Goal: Task Accomplishment & Management: Manage account settings

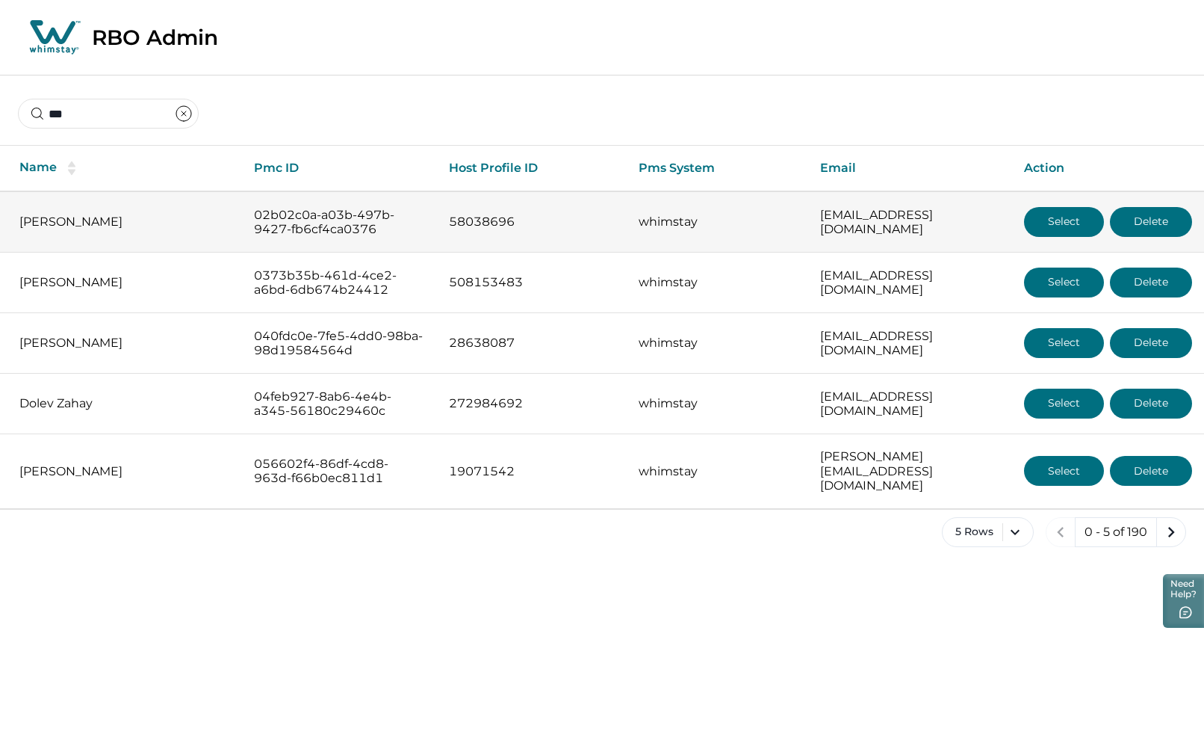
click at [1059, 213] on button "Select" at bounding box center [1064, 222] width 80 height 30
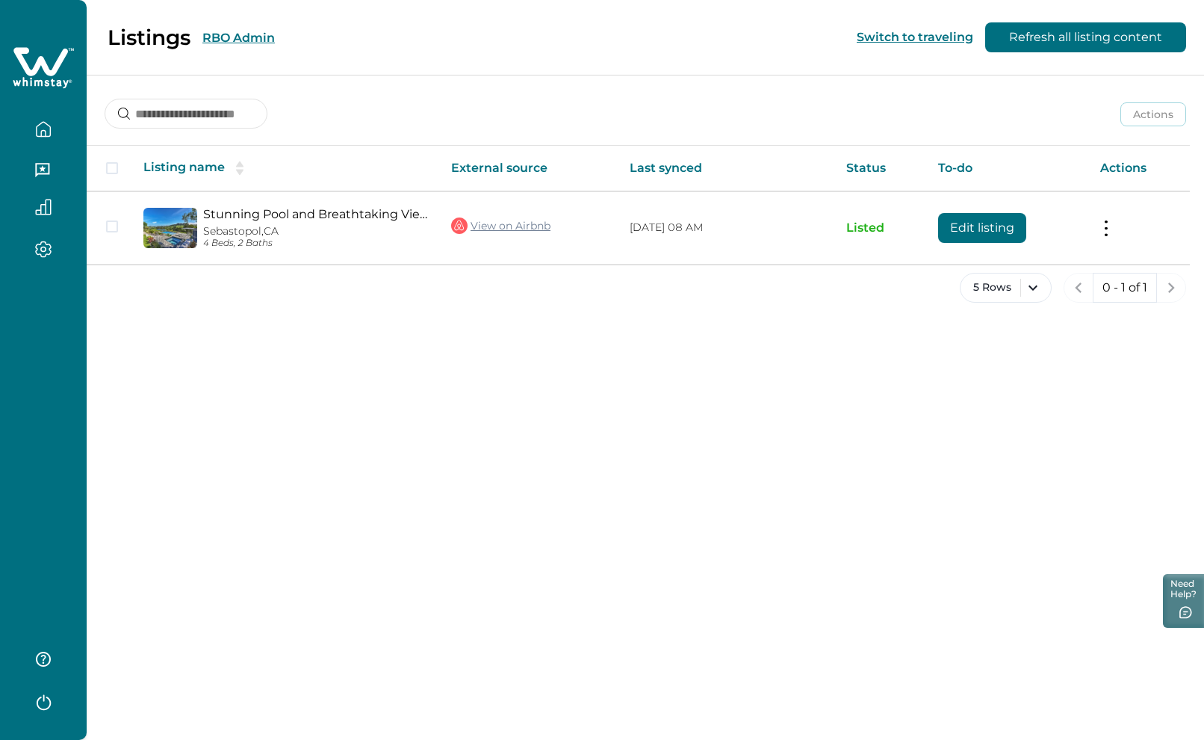
click at [247, 38] on button "RBO Admin" at bounding box center [238, 38] width 72 height 14
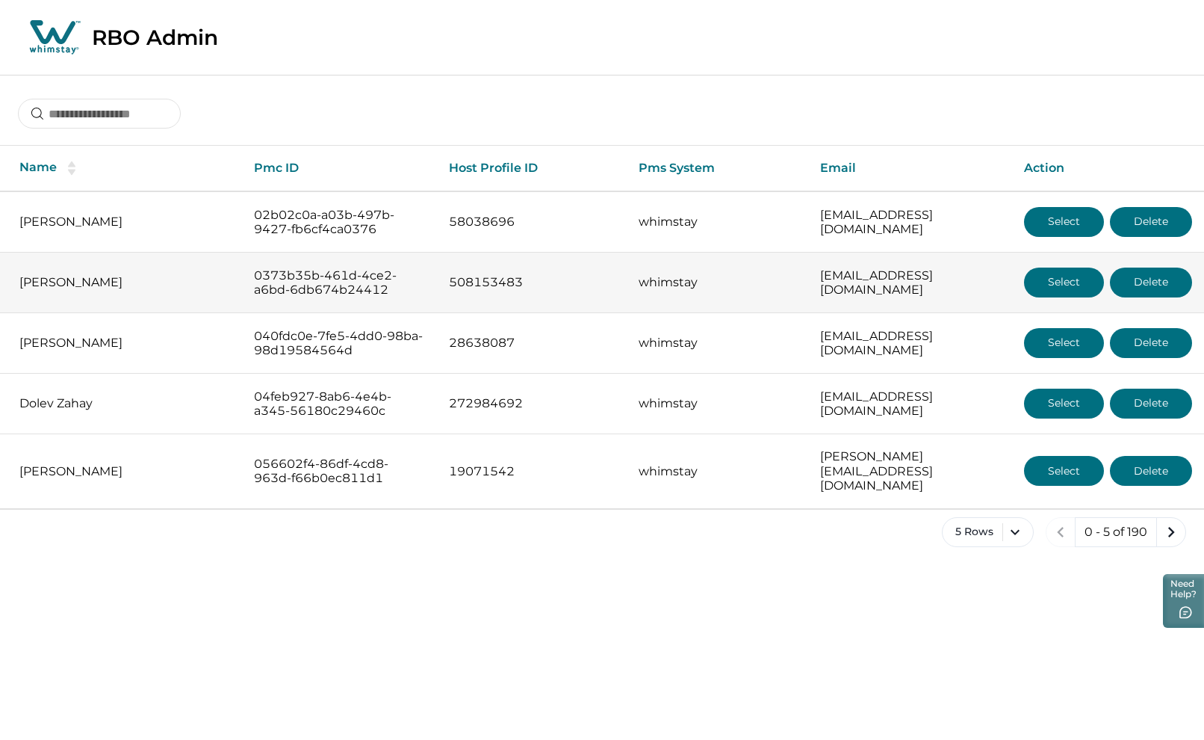
click at [1050, 285] on button "Select" at bounding box center [1064, 282] width 80 height 30
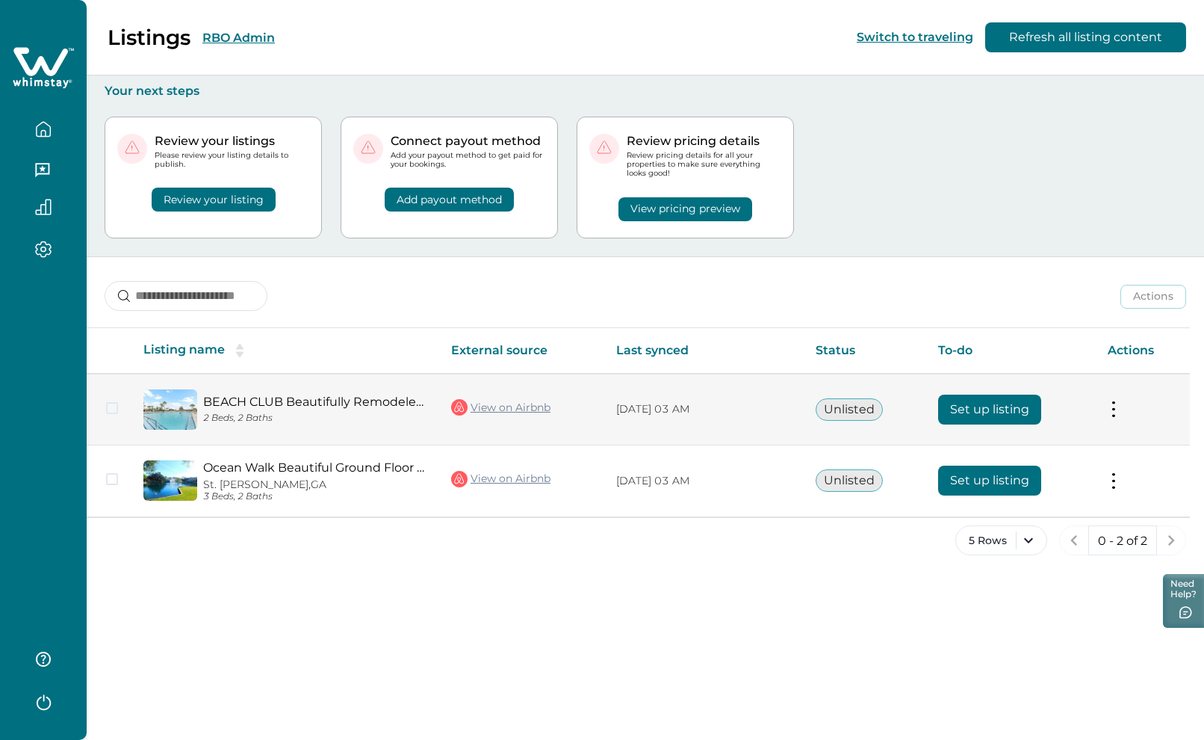
click at [981, 413] on button "Set up listing" at bounding box center [989, 409] width 103 height 30
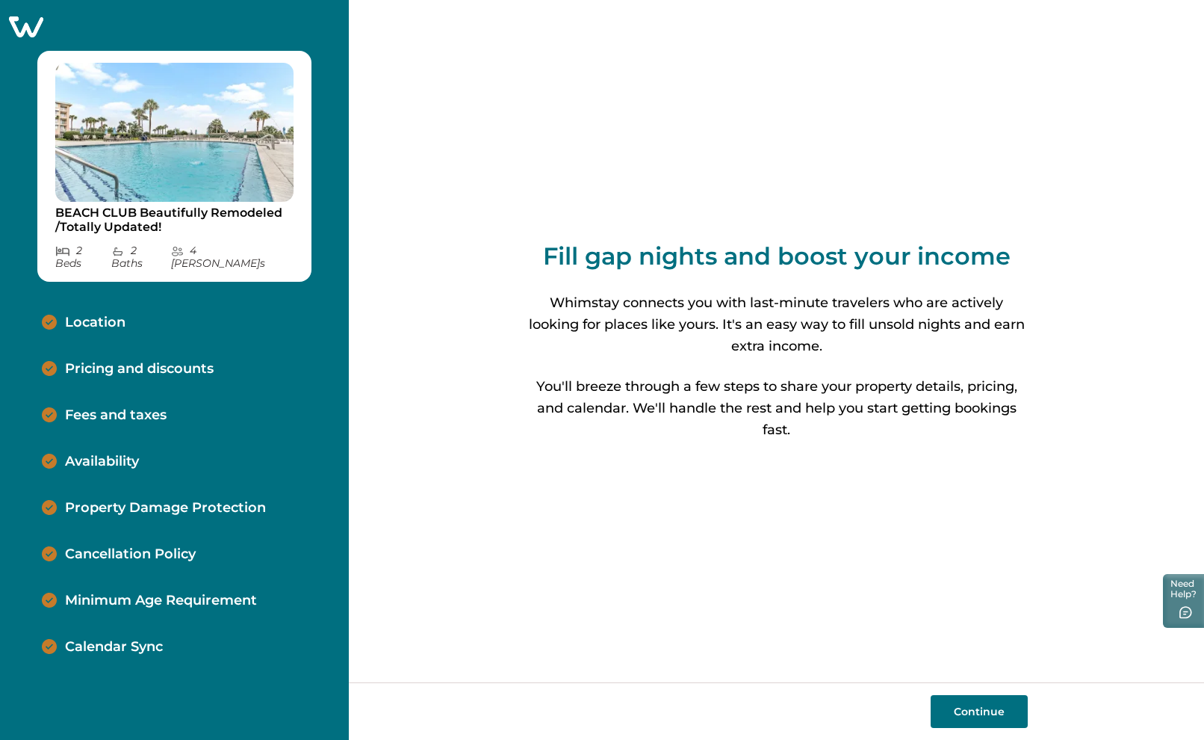
click at [141, 639] on p "Calendar Sync" at bounding box center [114, 647] width 98 height 16
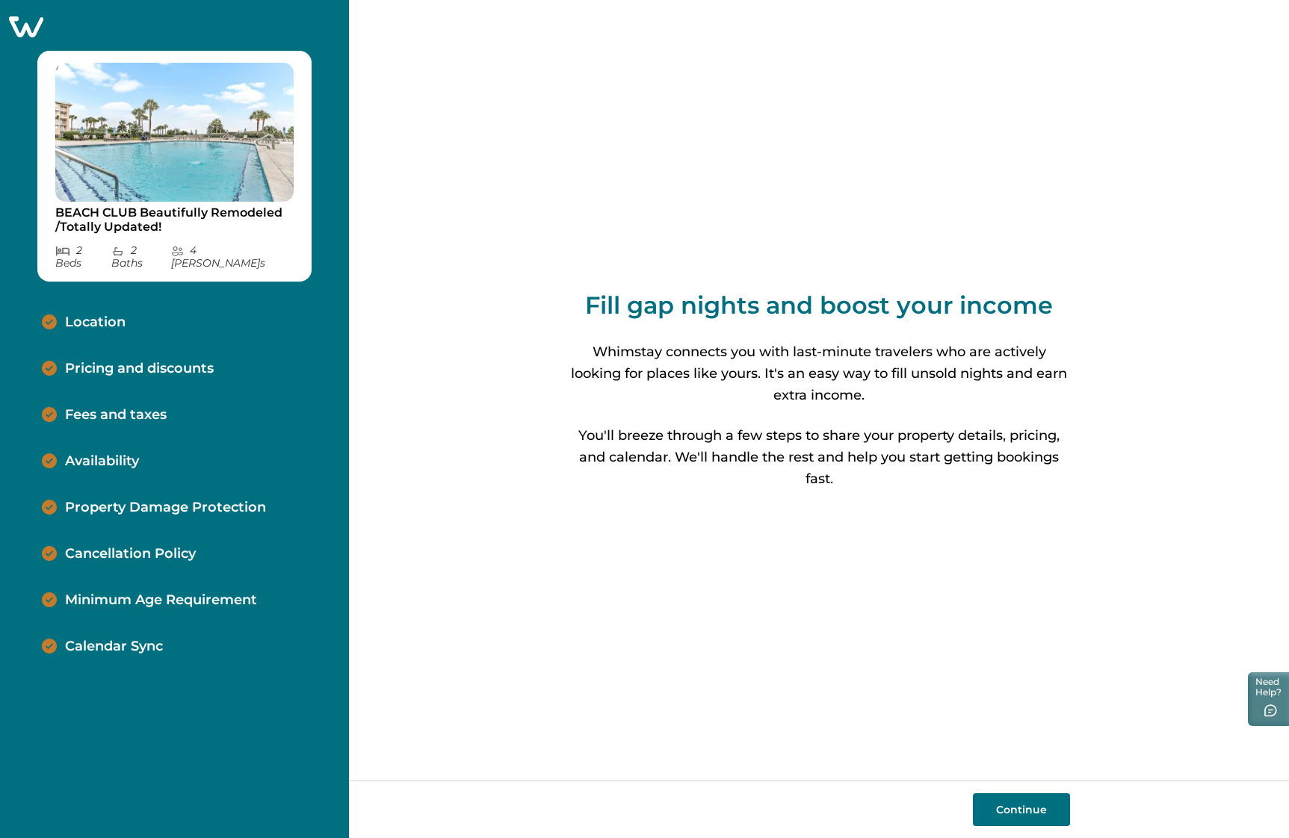
click at [19, 25] on icon at bounding box center [26, 26] width 34 height 21
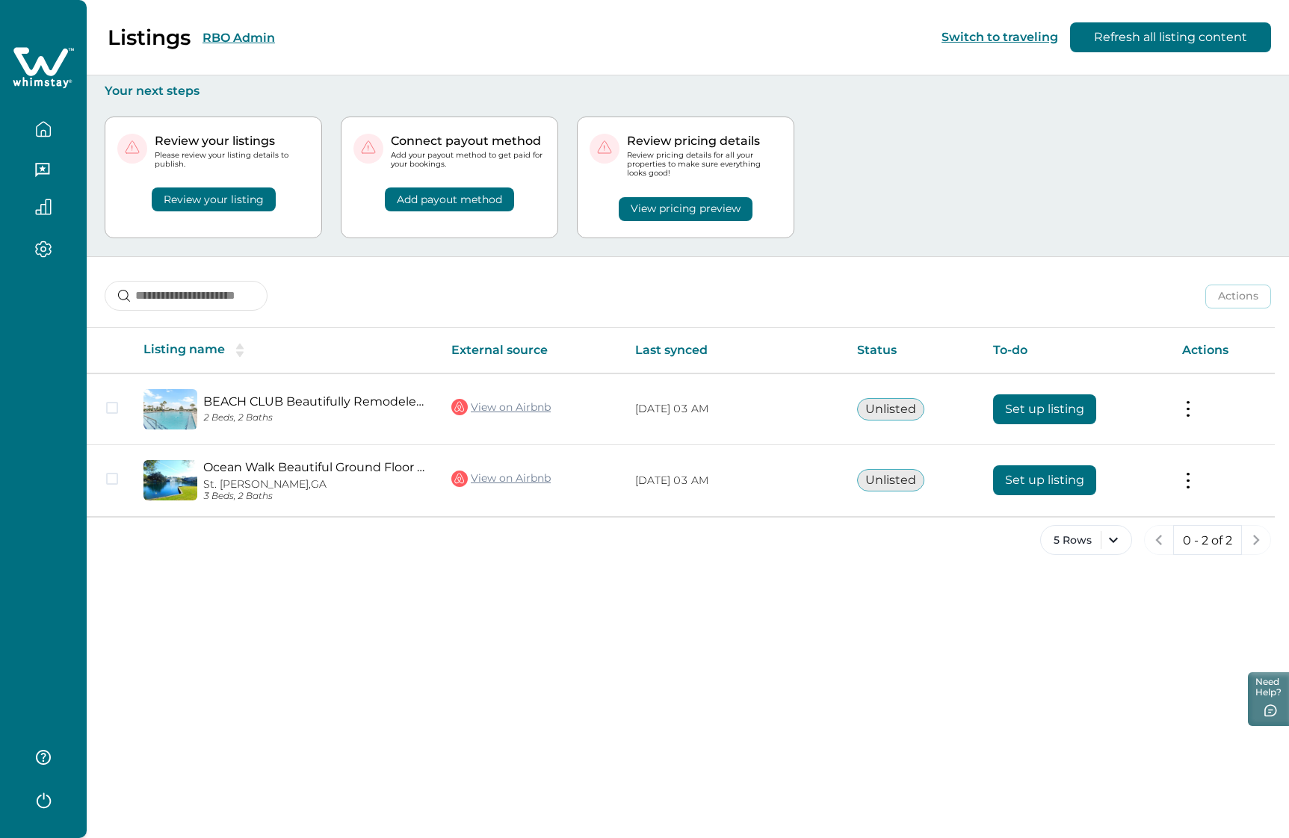
click at [235, 34] on button "RBO Admin" at bounding box center [238, 38] width 72 height 14
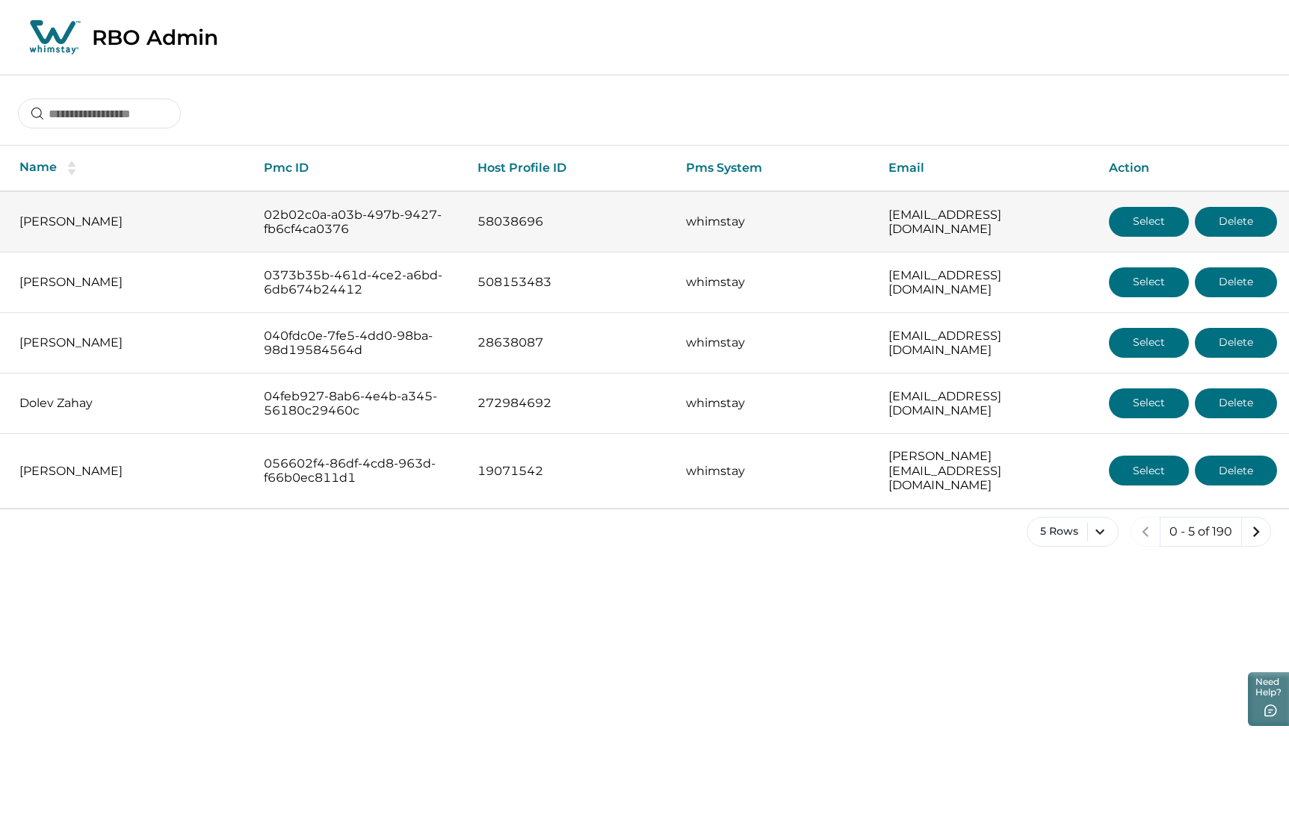
click at [1159, 226] on button "Select" at bounding box center [1149, 222] width 80 height 30
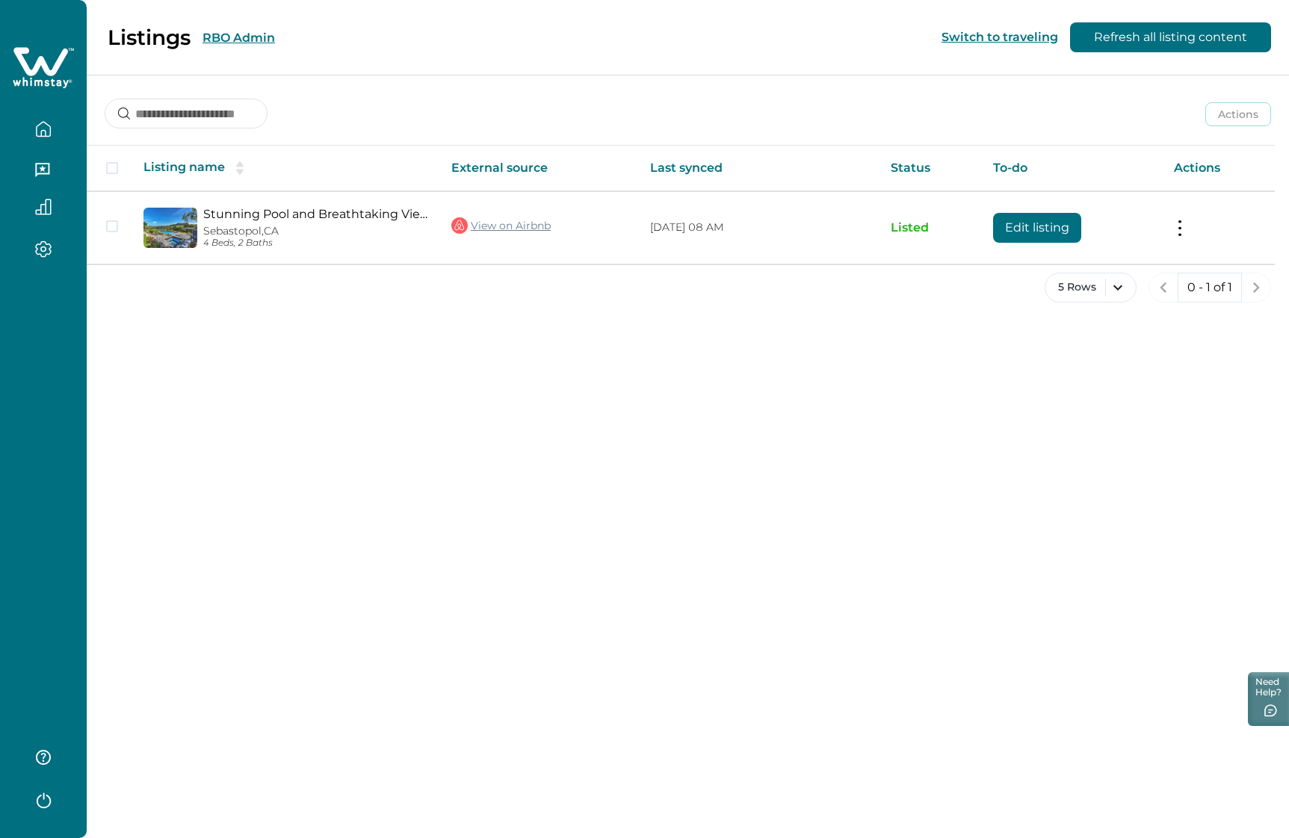
click at [237, 40] on button "RBO Admin" at bounding box center [238, 38] width 72 height 14
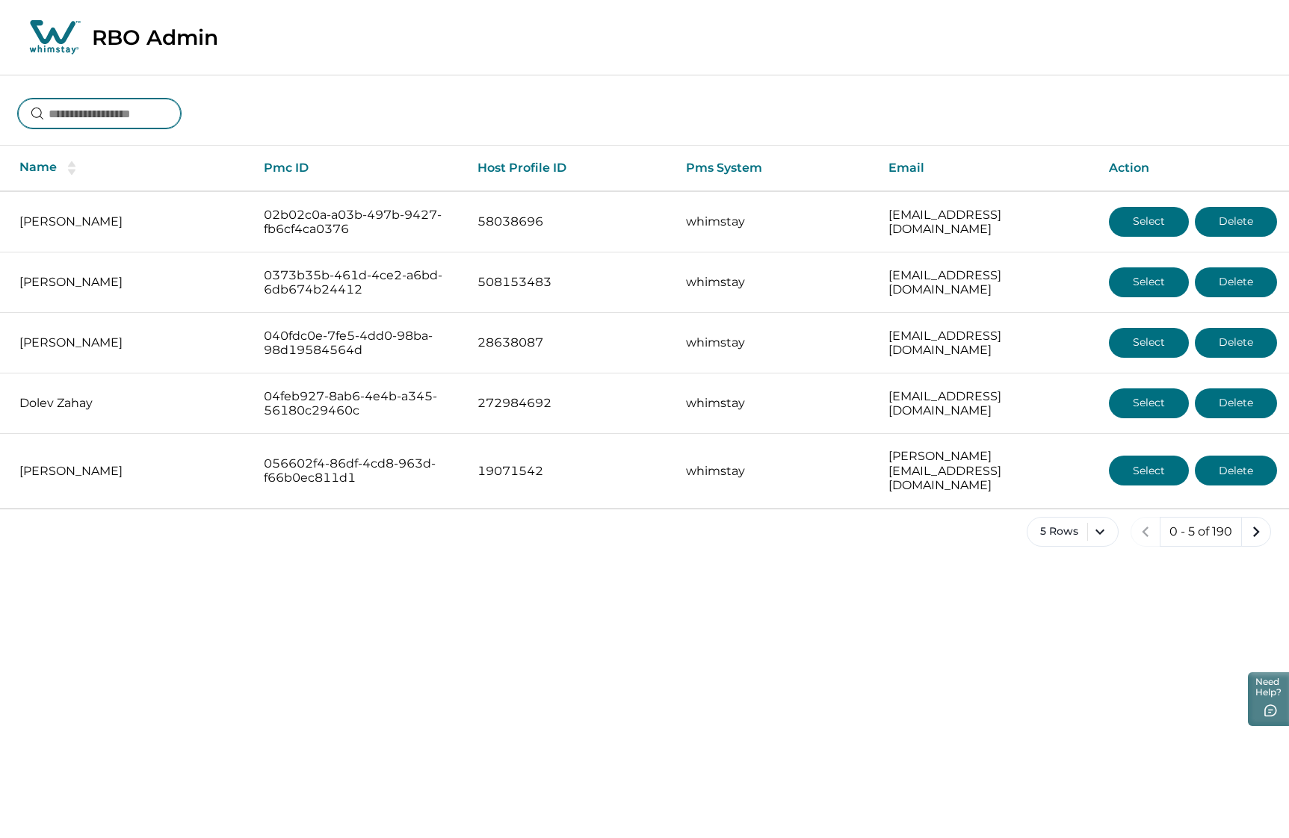
click at [143, 112] on input at bounding box center [99, 114] width 163 height 30
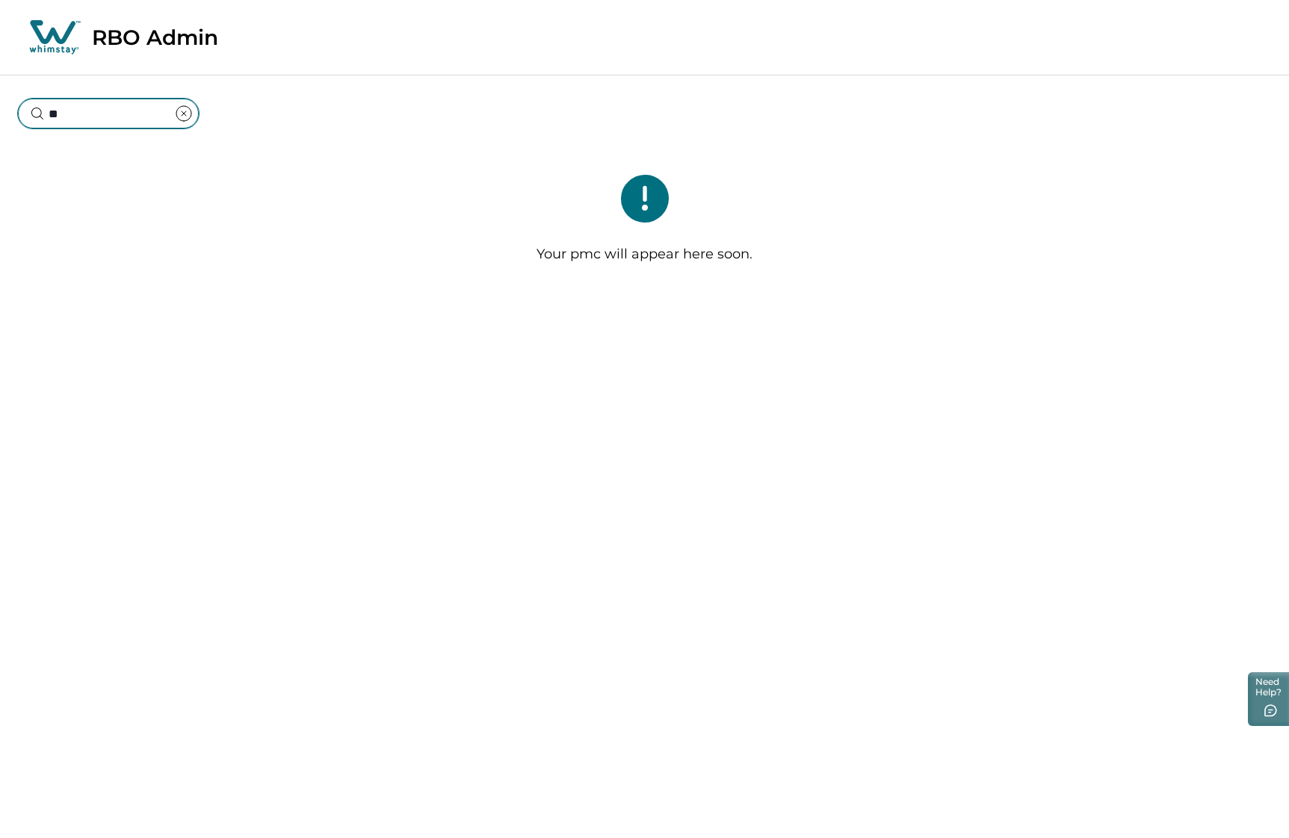
type input "*"
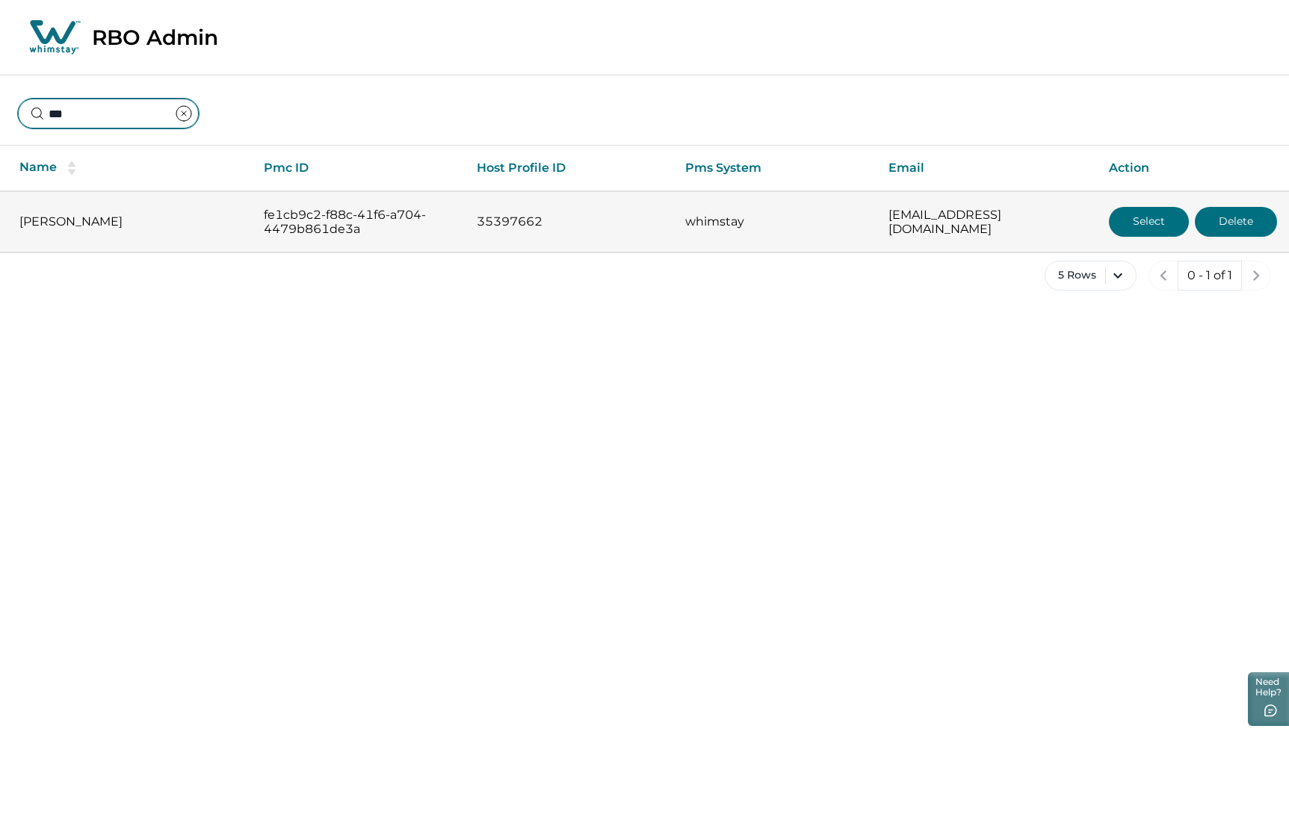
type input "***"
click at [1154, 220] on button "Select" at bounding box center [1149, 222] width 80 height 30
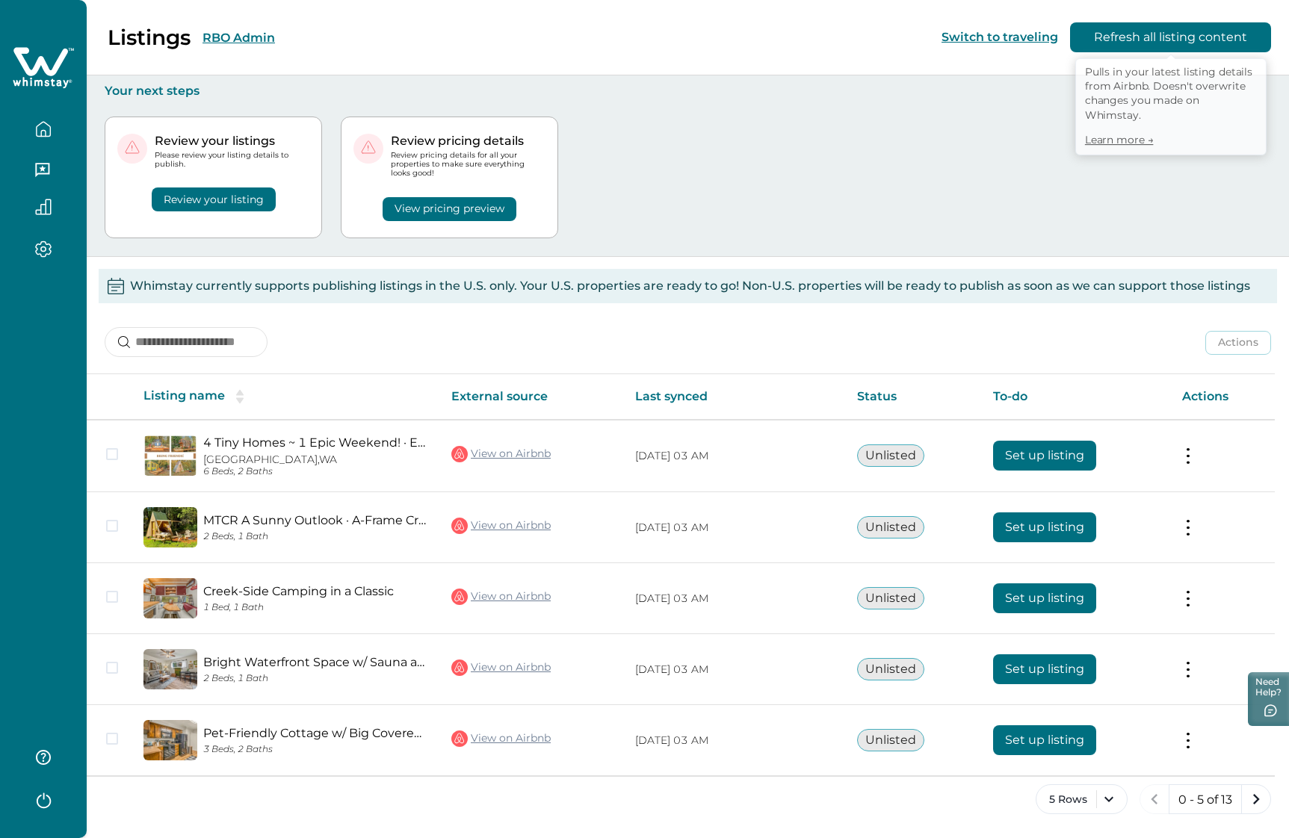
click at [1147, 31] on button "Refresh all listing content" at bounding box center [1170, 37] width 201 height 30
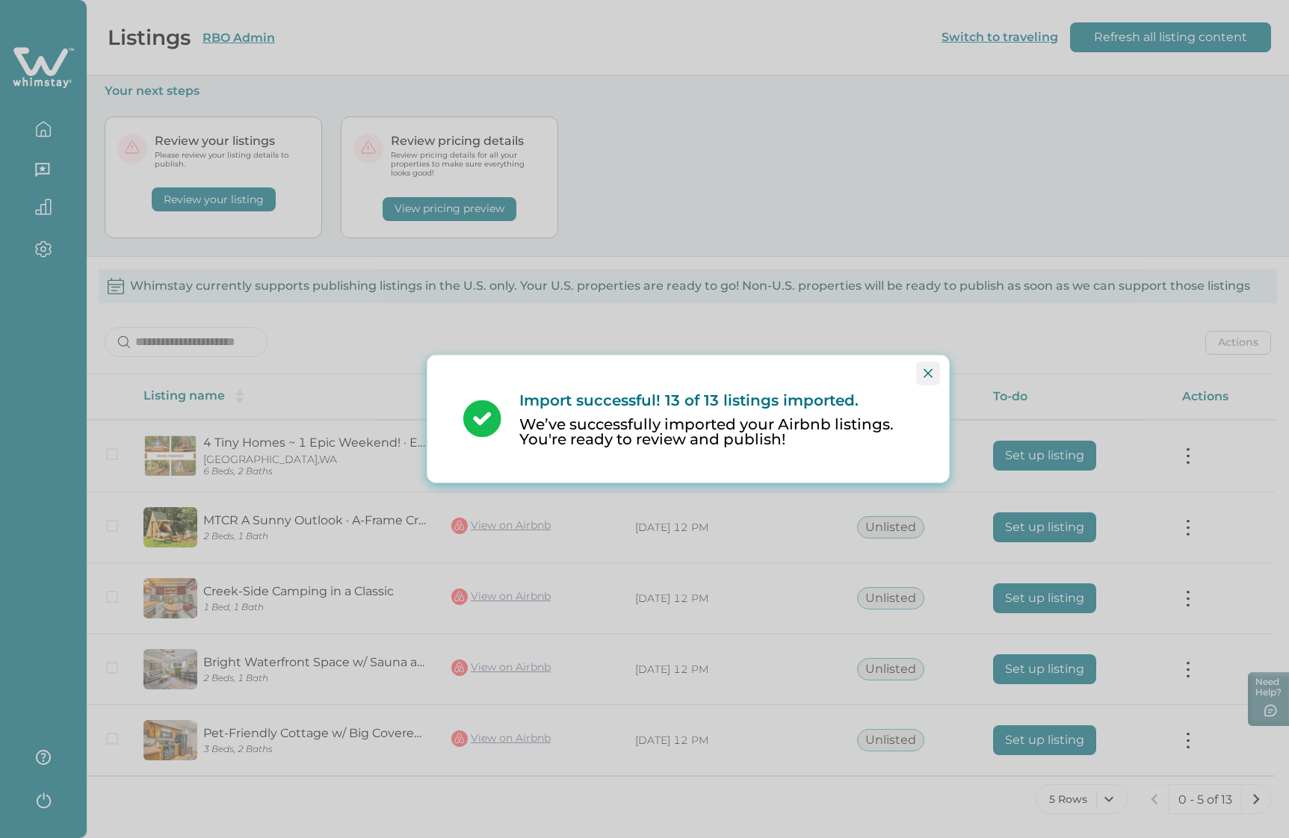
click at [927, 372] on icon "Close" at bounding box center [927, 373] width 9 height 9
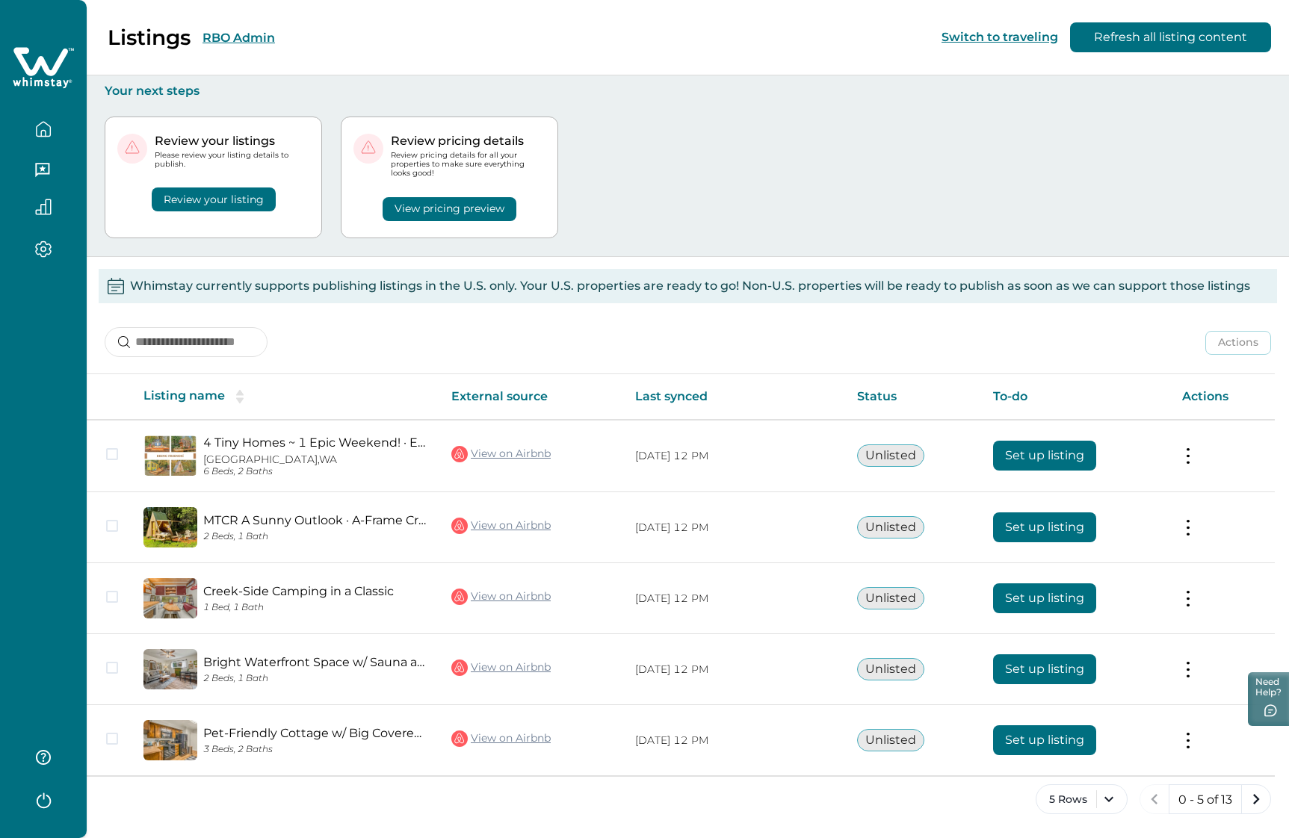
click at [839, 156] on div "Review your listings Please review your listing details to publish. Review your…" at bounding box center [688, 178] width 1166 height 158
click at [247, 34] on button "RBO Admin" at bounding box center [238, 38] width 72 height 14
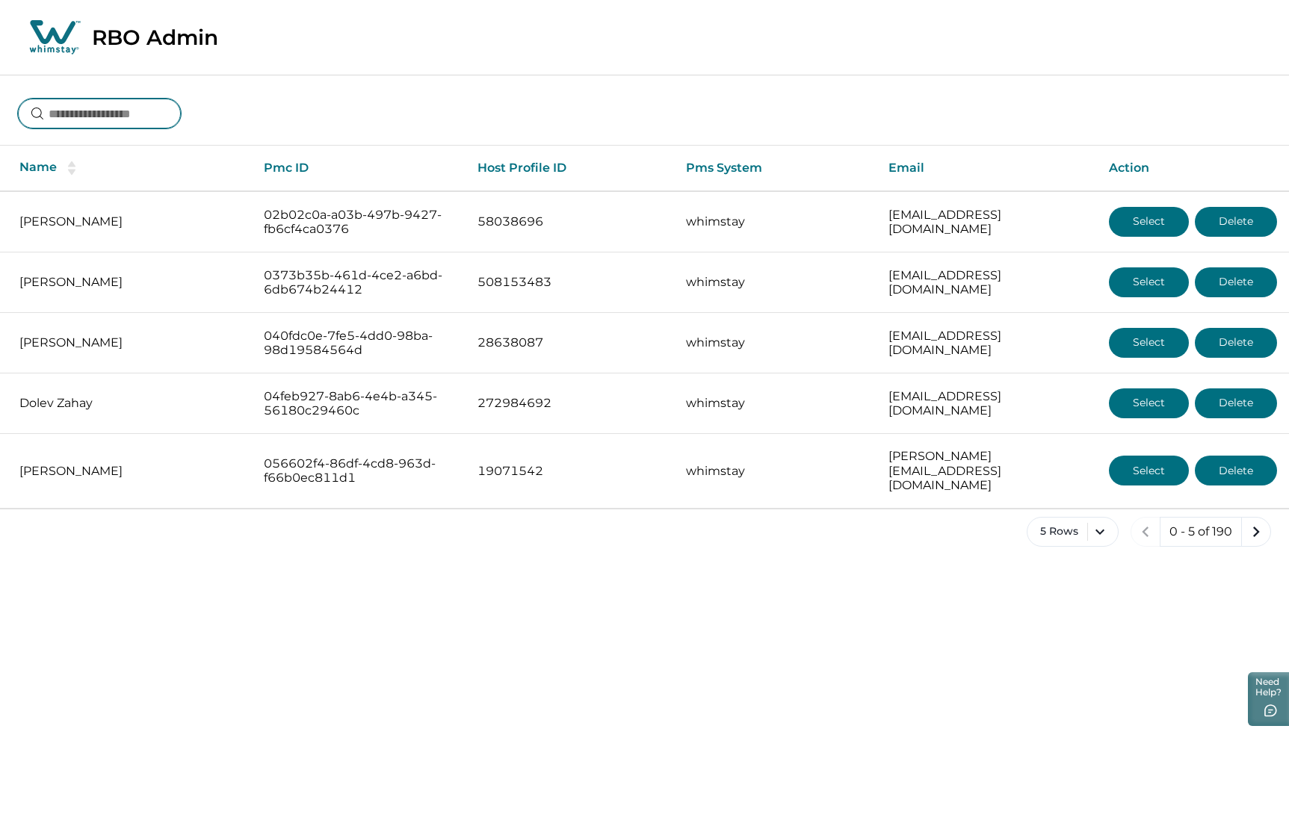
drag, startPoint x: 140, startPoint y: 109, endPoint x: 144, endPoint y: 102, distance: 8.4
click at [143, 107] on input at bounding box center [99, 114] width 163 height 30
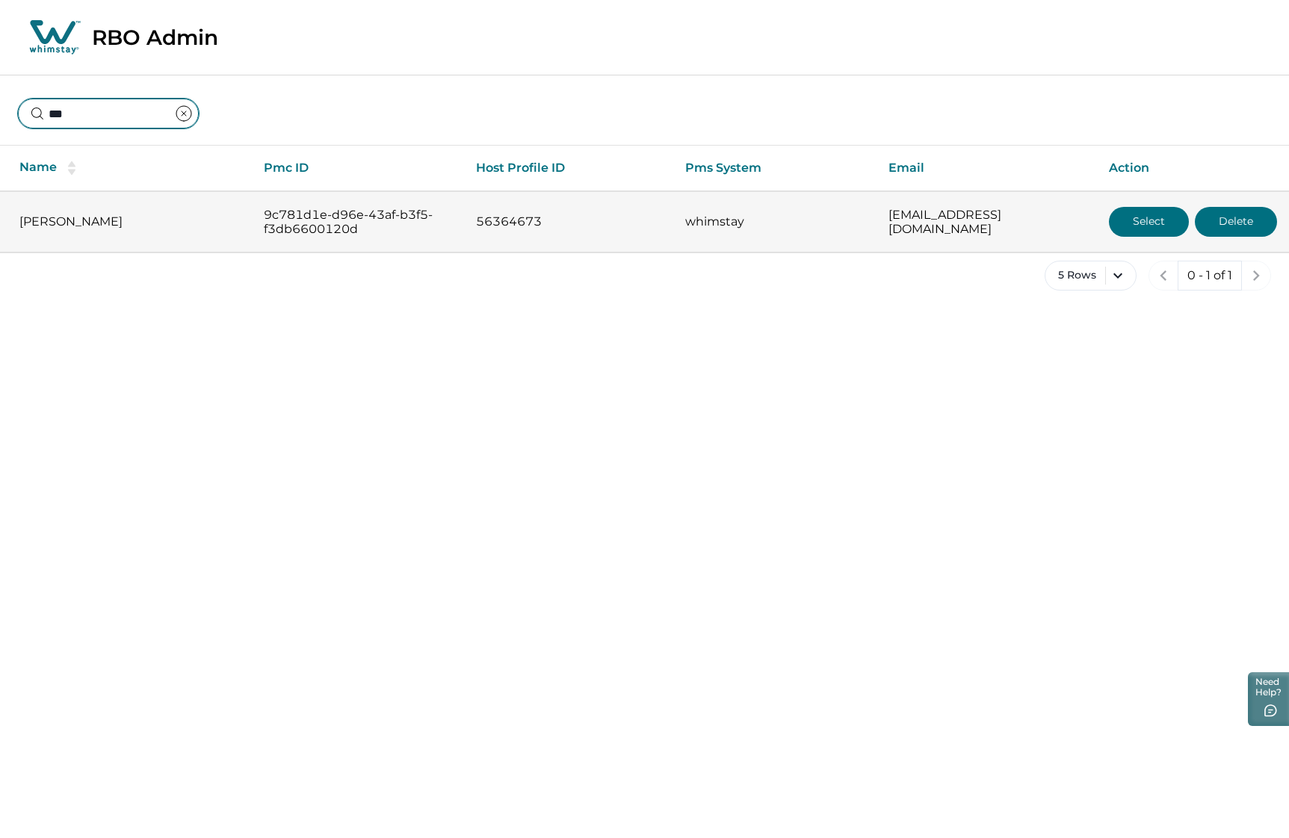
type input "***"
click at [1139, 221] on button "Select" at bounding box center [1149, 222] width 80 height 30
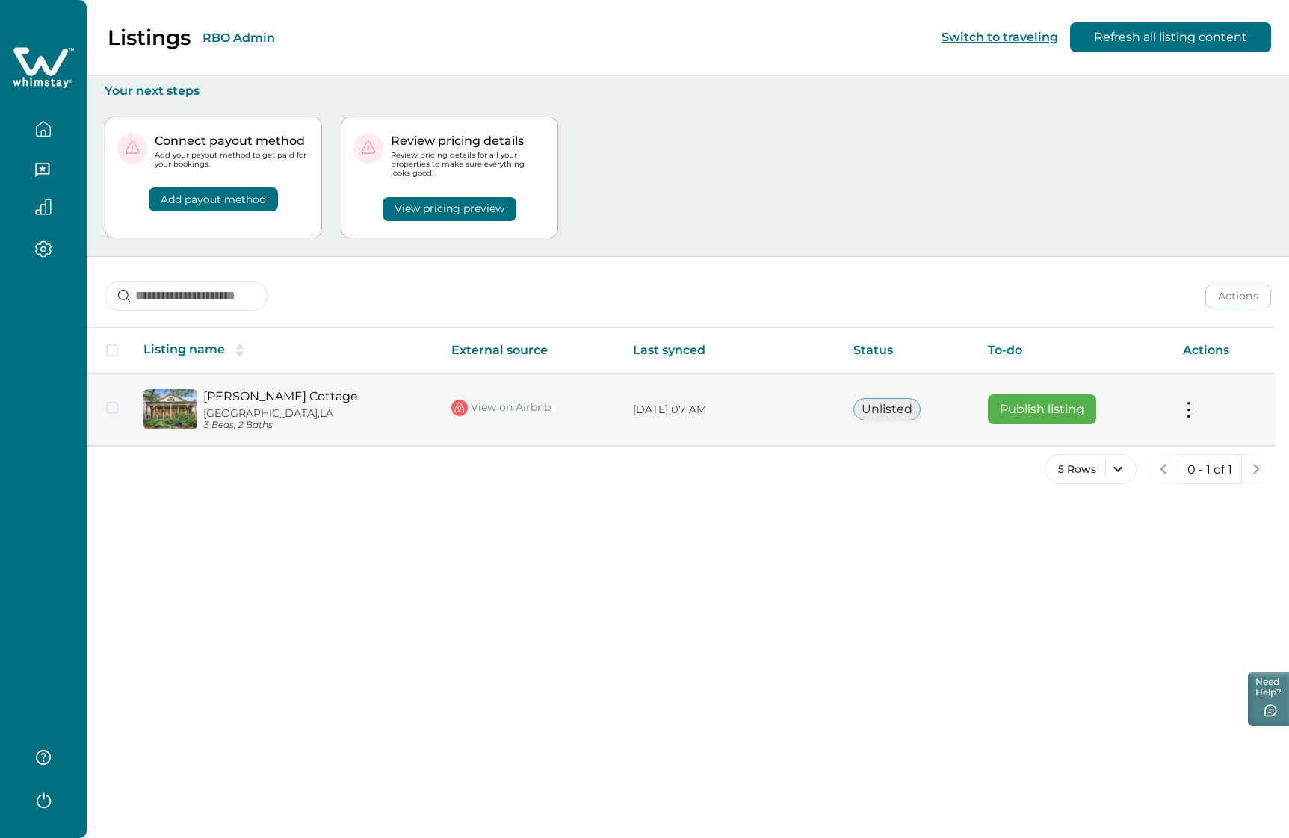
click at [1024, 404] on button "Publish listing" at bounding box center [1042, 409] width 108 height 30
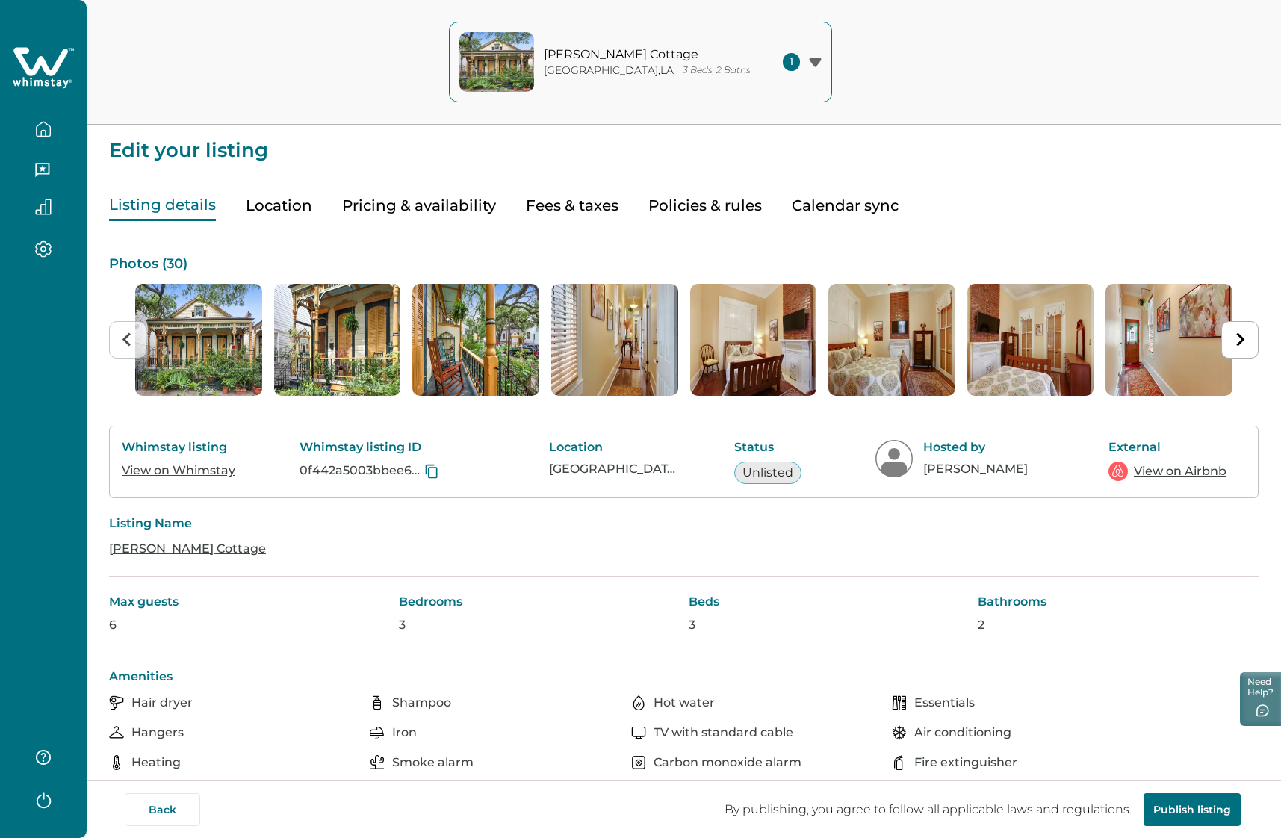
click at [876, 202] on button "Calendar sync" at bounding box center [845, 206] width 107 height 31
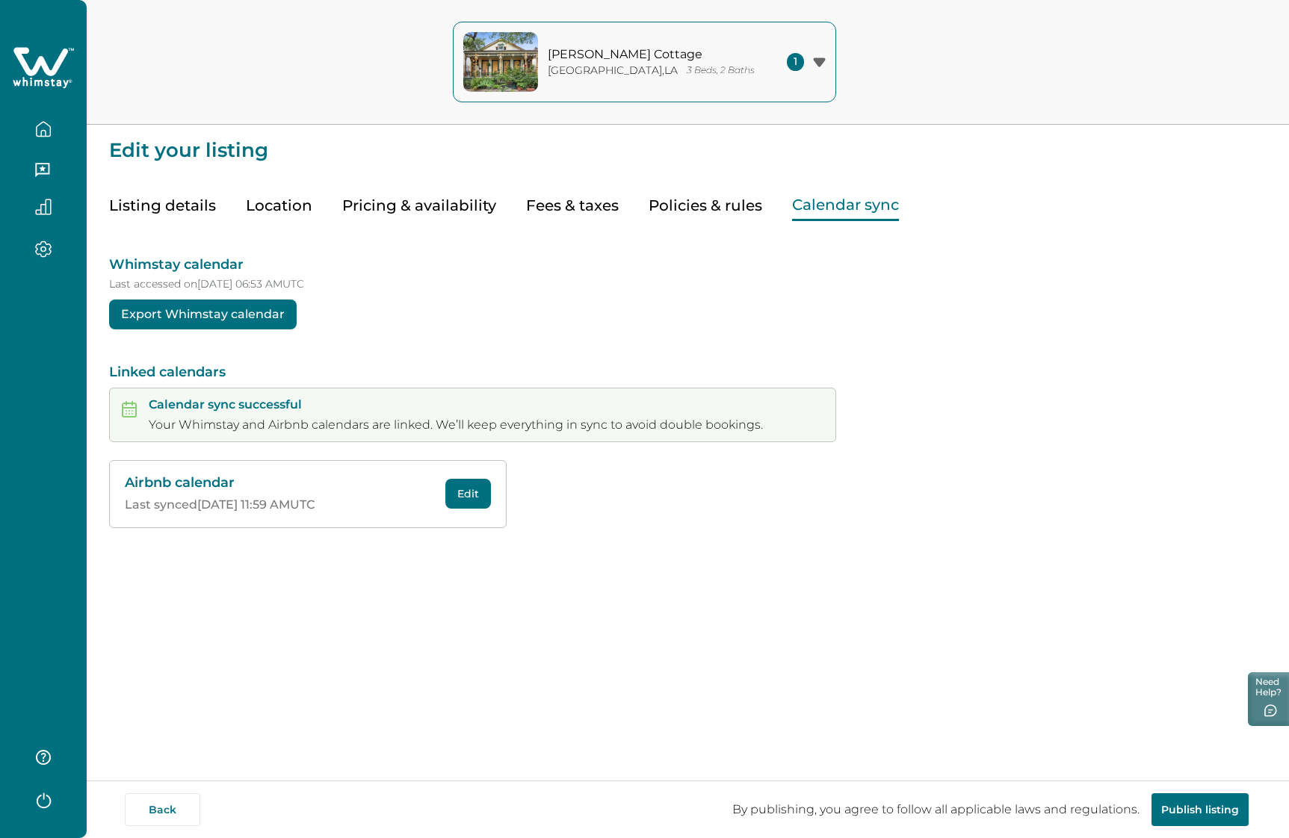
click at [143, 202] on button "Listing details" at bounding box center [162, 206] width 107 height 31
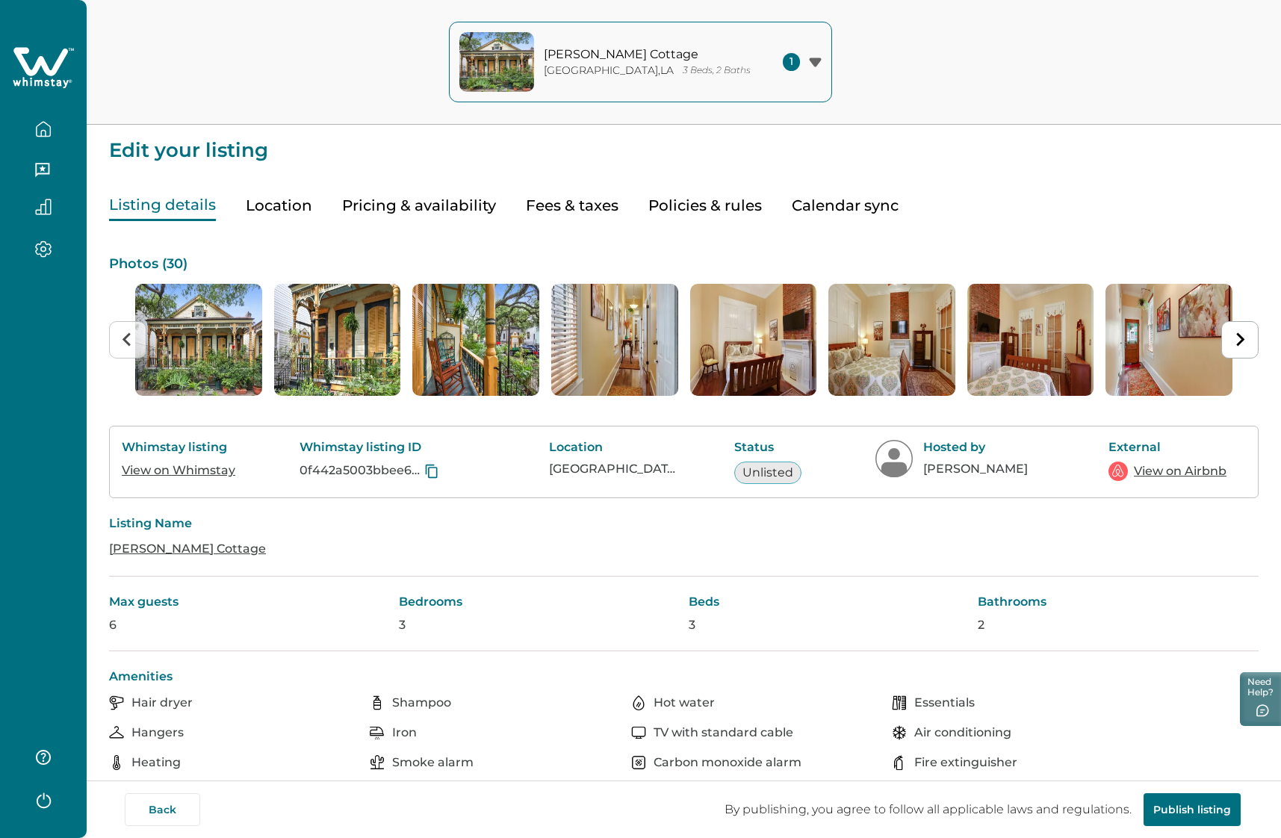
click at [270, 207] on button "Location" at bounding box center [279, 206] width 66 height 31
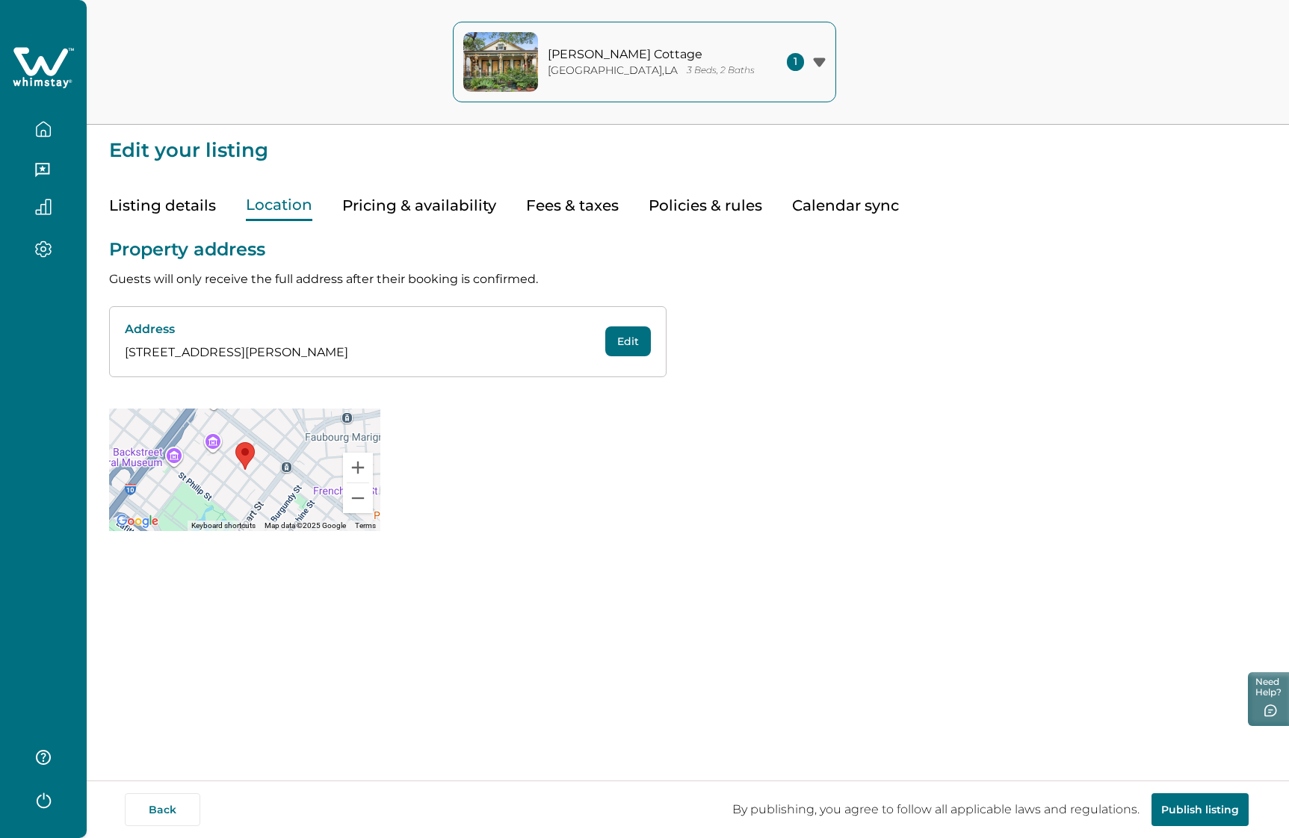
click at [387, 202] on button "Pricing & availability" at bounding box center [419, 206] width 154 height 31
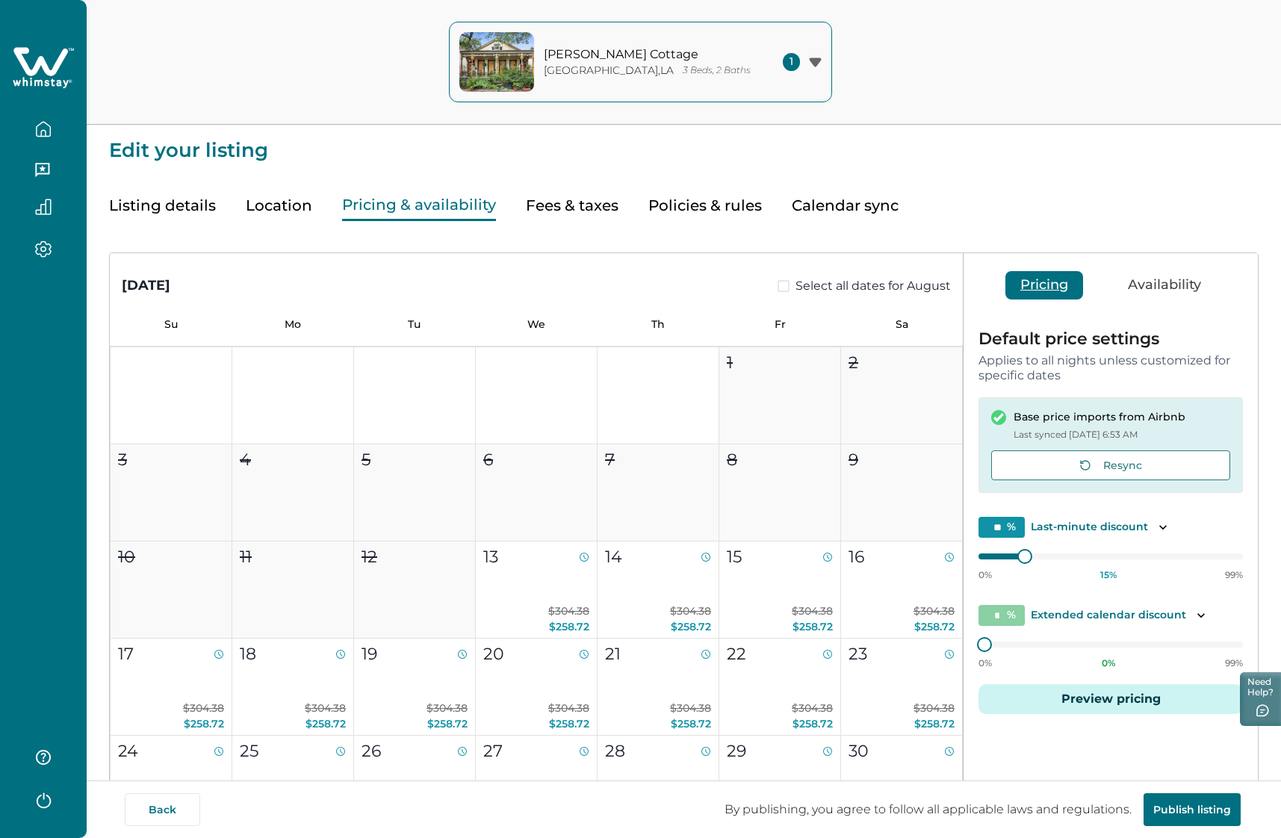
click at [565, 205] on button "Fees & taxes" at bounding box center [572, 206] width 93 height 31
type input "**"
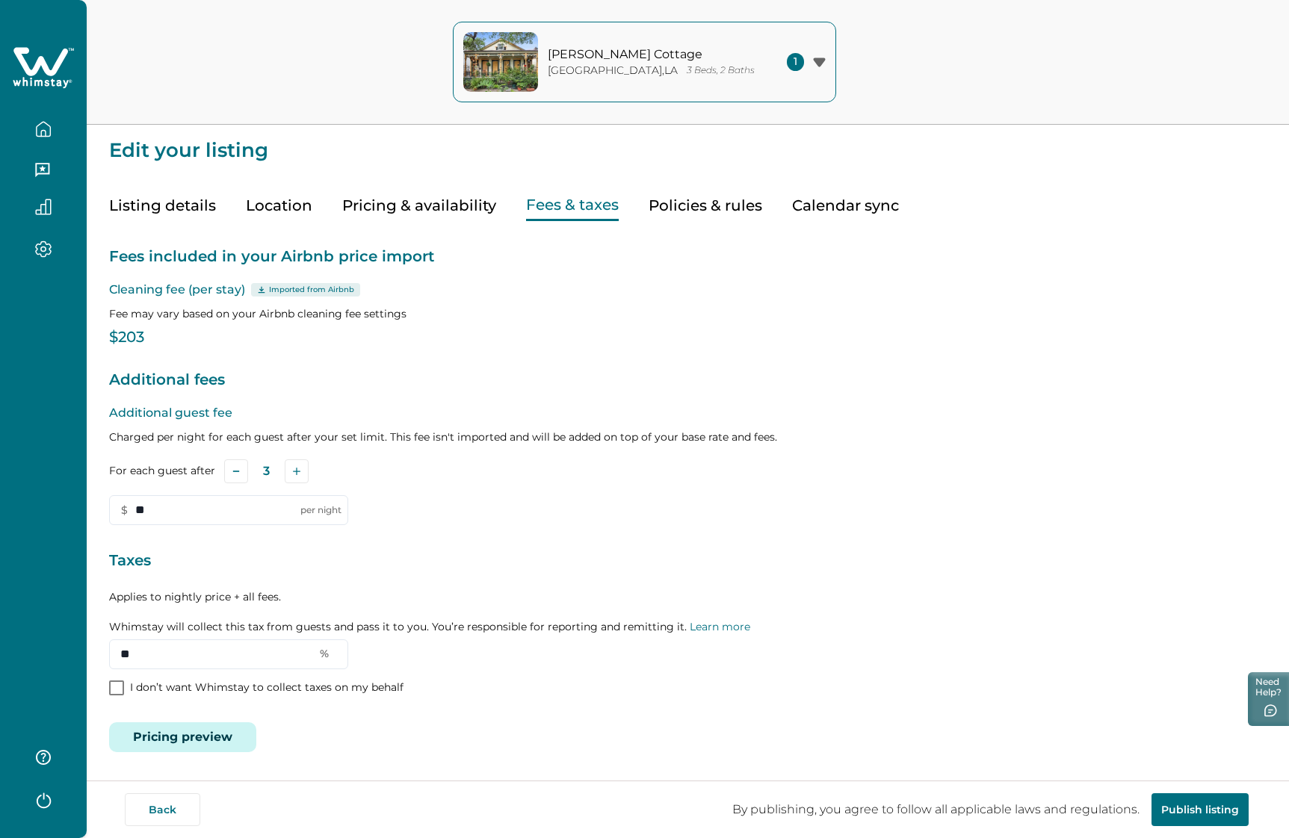
click at [818, 203] on button "Calendar sync" at bounding box center [845, 206] width 107 height 31
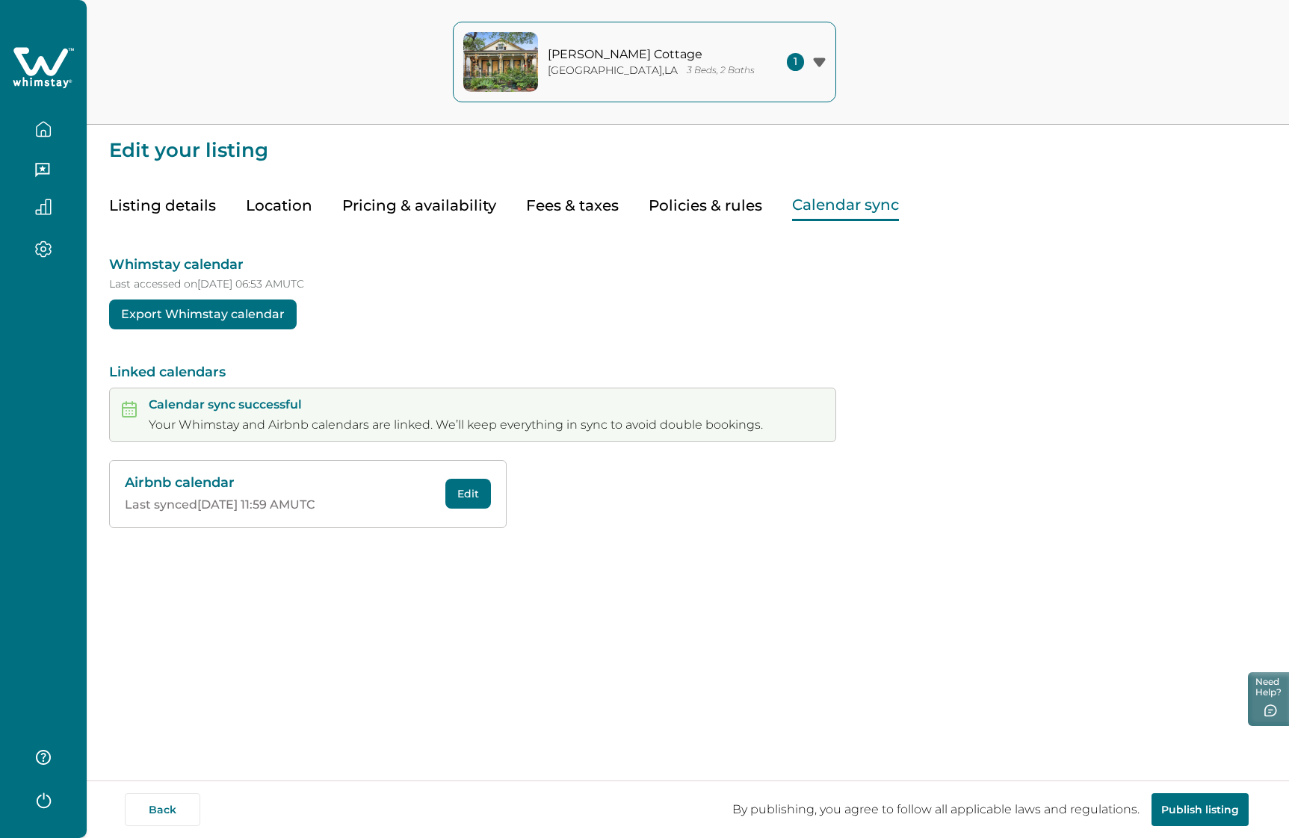
click at [1186, 739] on button "Publish listing" at bounding box center [1199, 809] width 97 height 33
